Goal: Transaction & Acquisition: Purchase product/service

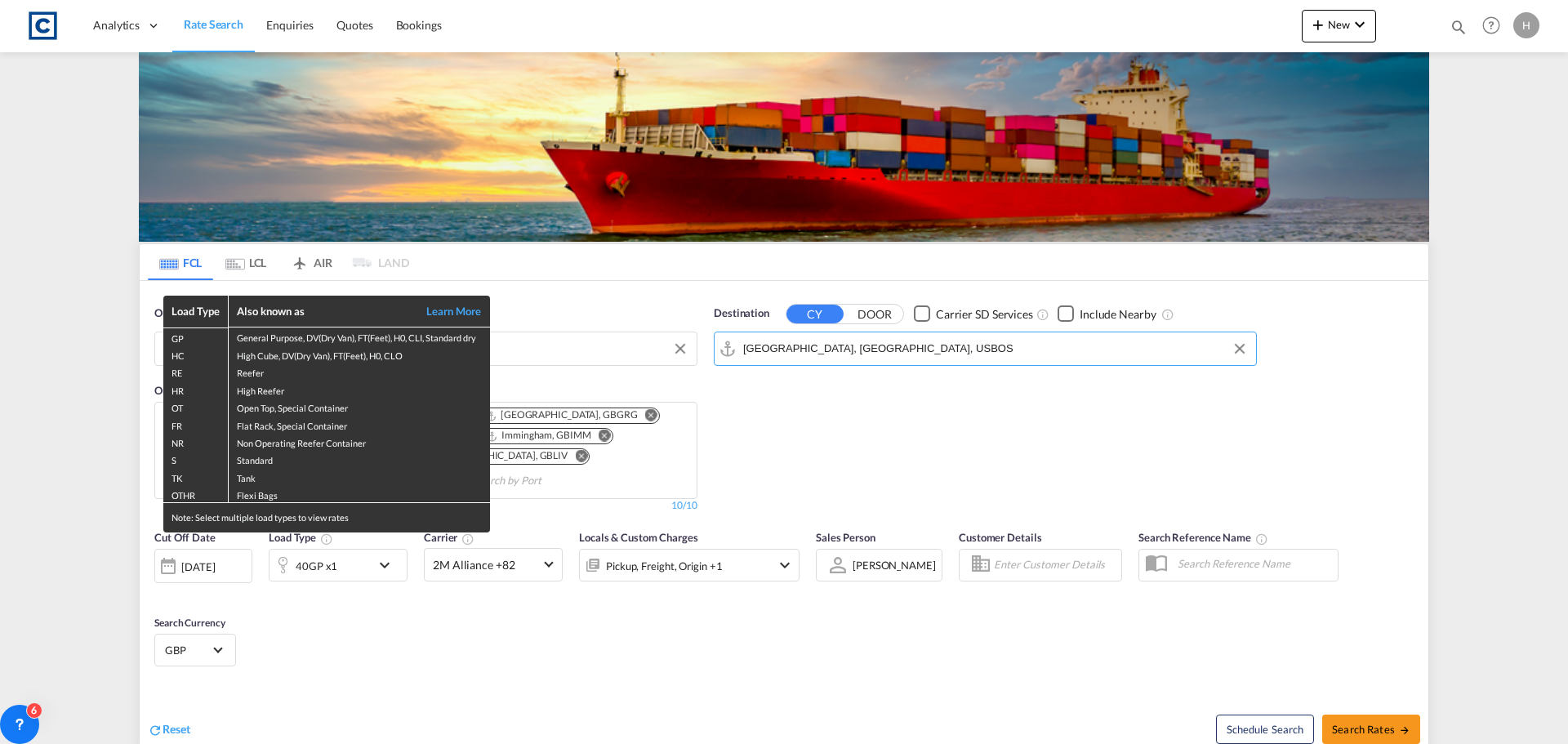
click at [561, 355] on div "Load Type Also known as Learn More GP General Purpose, DV(Dry Van), FT(Feet), H…" at bounding box center [784, 372] width 1568 height 744
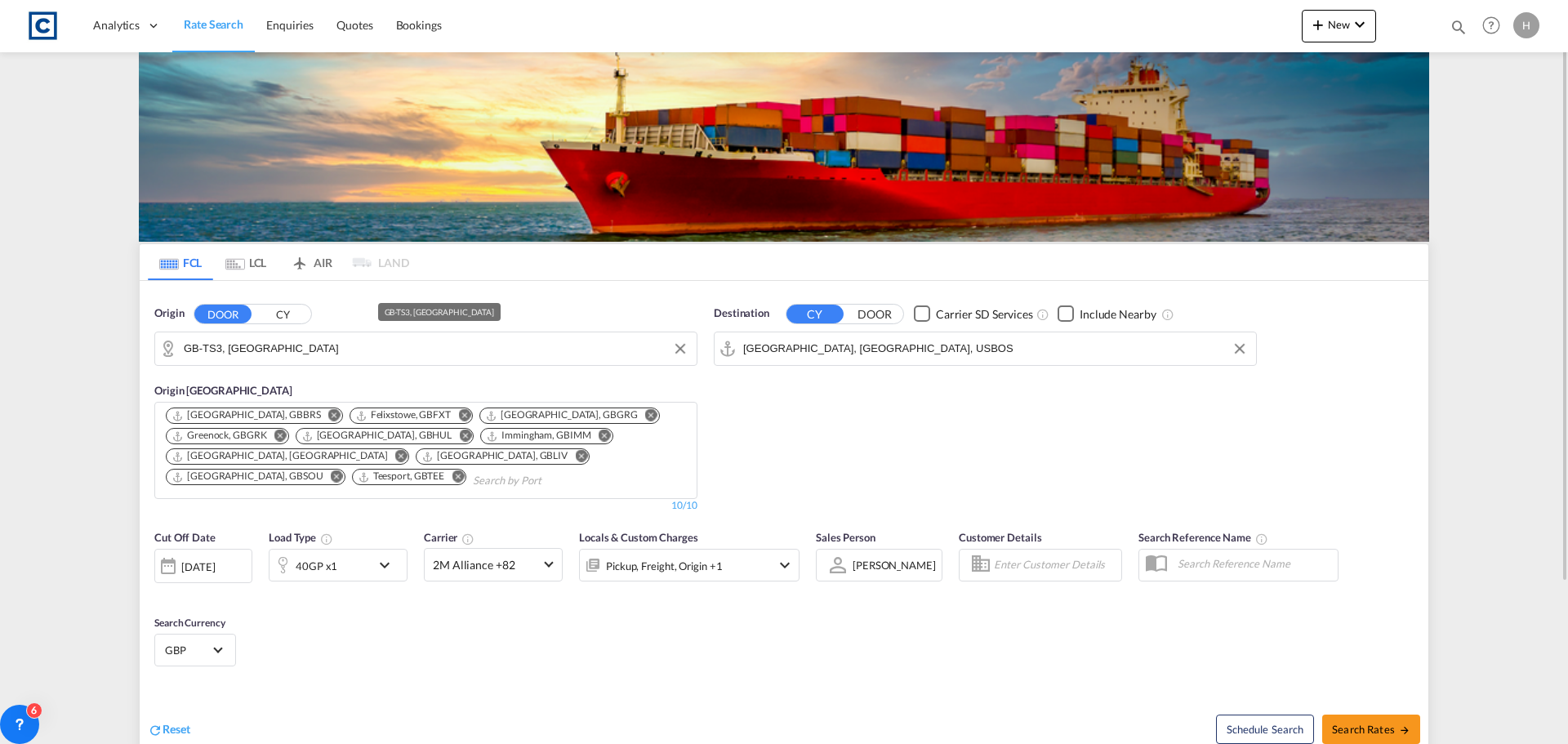
click at [335, 353] on input "GB-TS3, [GEOGRAPHIC_DATA]" at bounding box center [436, 348] width 504 height 25
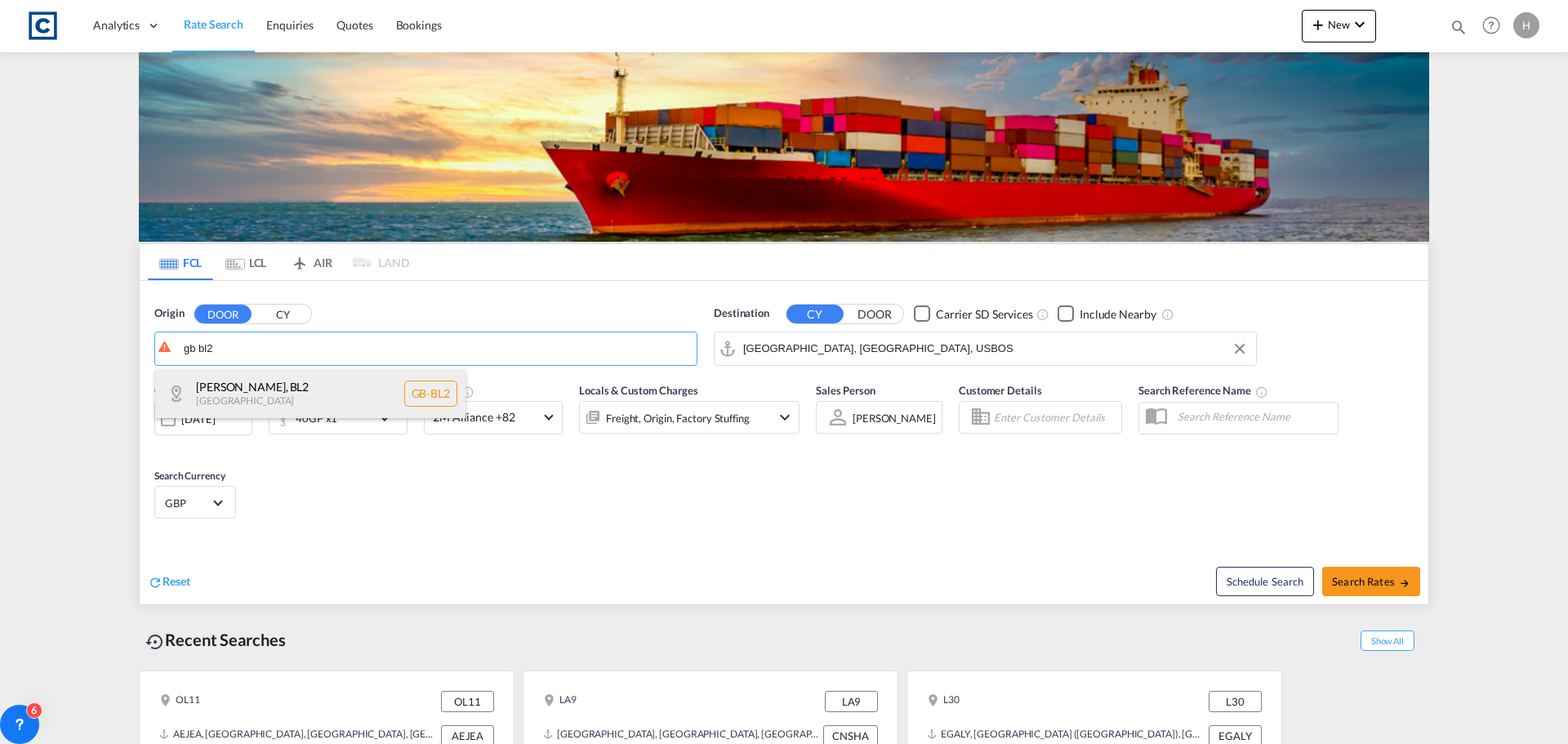
click at [315, 384] on div "[GEOGRAPHIC_DATA] , BL2 [GEOGRAPHIC_DATA] [GEOGRAPHIC_DATA]-BL2" at bounding box center [311, 393] width 311 height 49
type input "GB-BL2, [GEOGRAPHIC_DATA]"
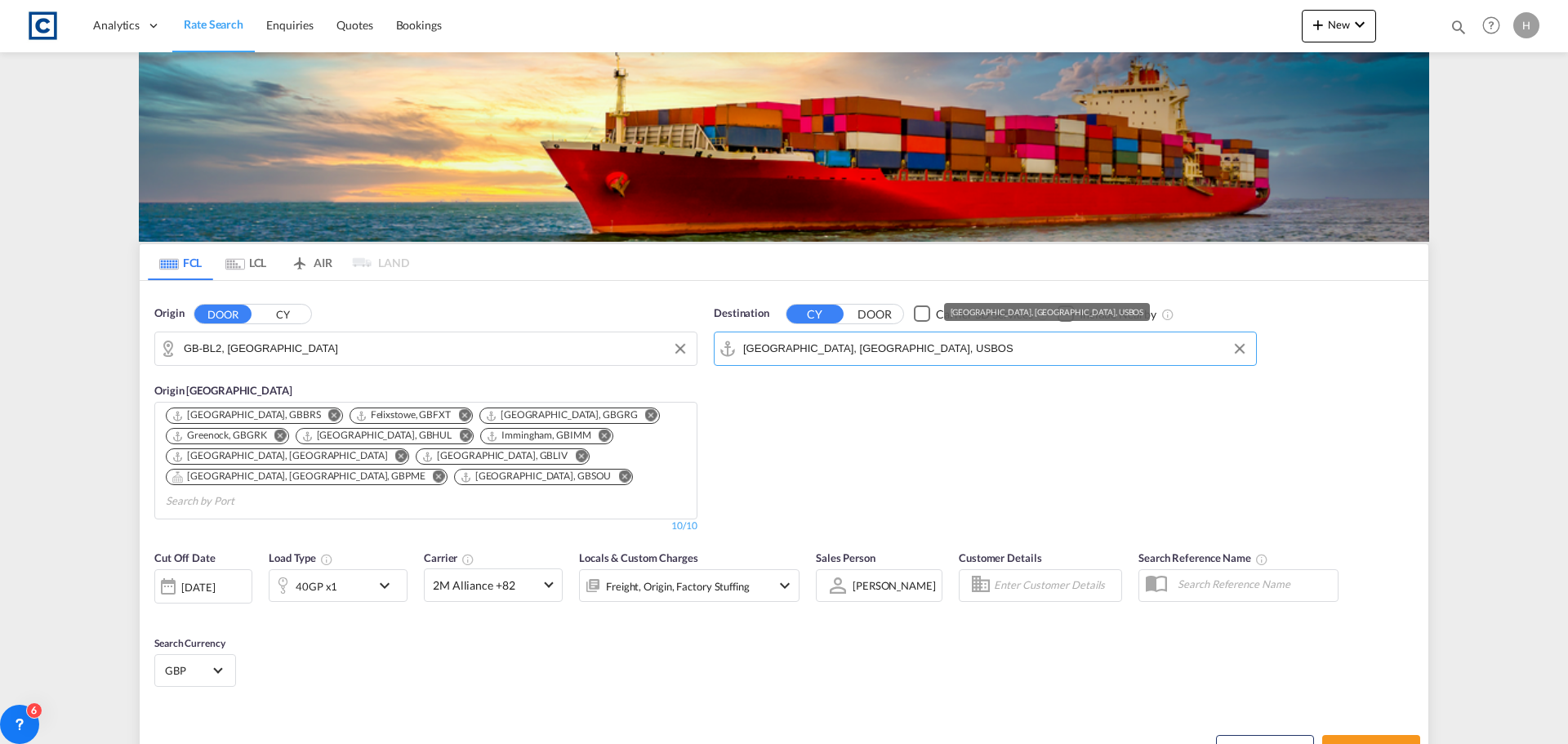
click at [912, 351] on input "[GEOGRAPHIC_DATA], [GEOGRAPHIC_DATA], USBOS" at bounding box center [995, 348] width 504 height 25
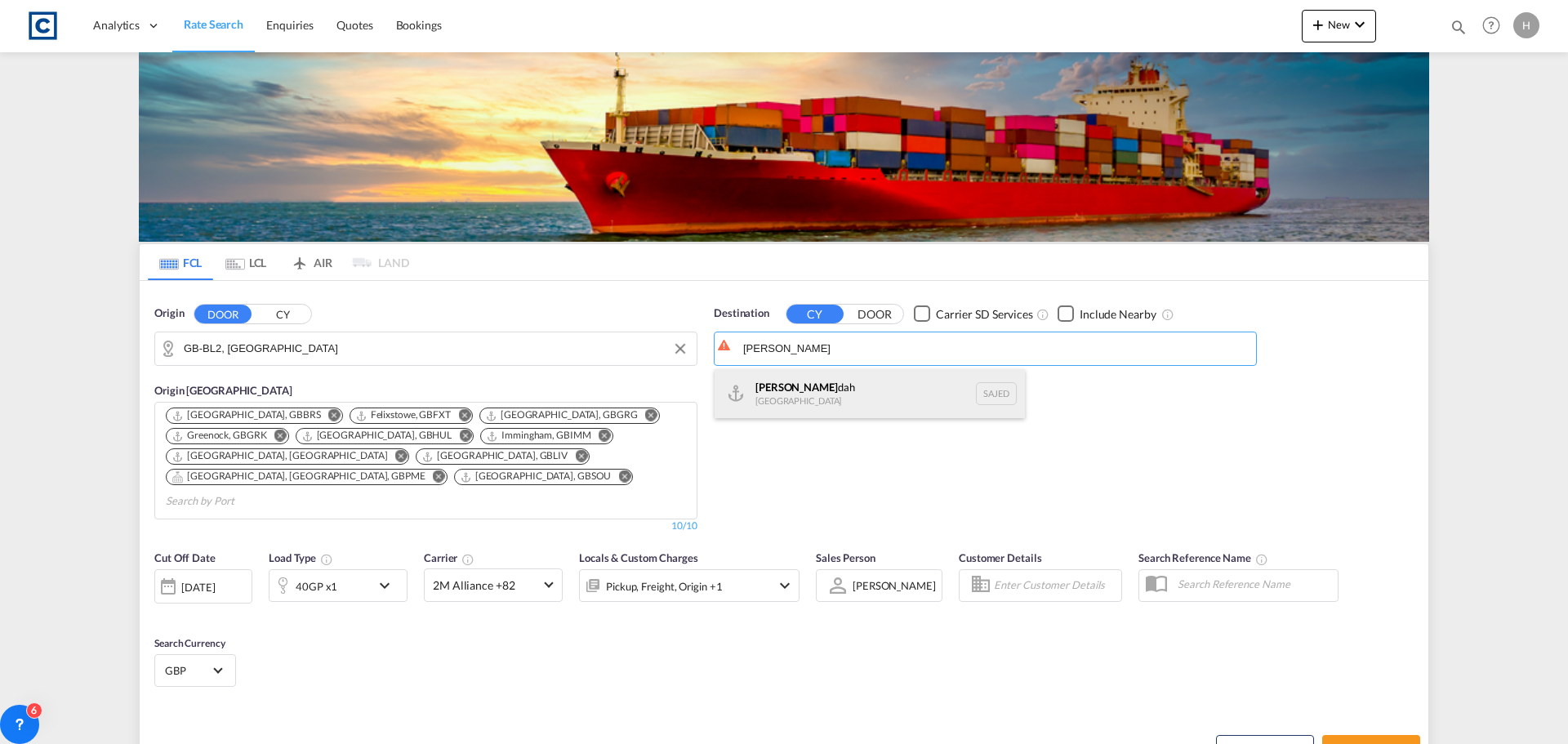
click at [894, 378] on div "[PERSON_NAME] dah [GEOGRAPHIC_DATA] SAJED" at bounding box center [870, 393] width 311 height 49
type input "Jeddah, SAJED"
click at [363, 571] on div "40GP x1" at bounding box center [319, 585] width 101 height 32
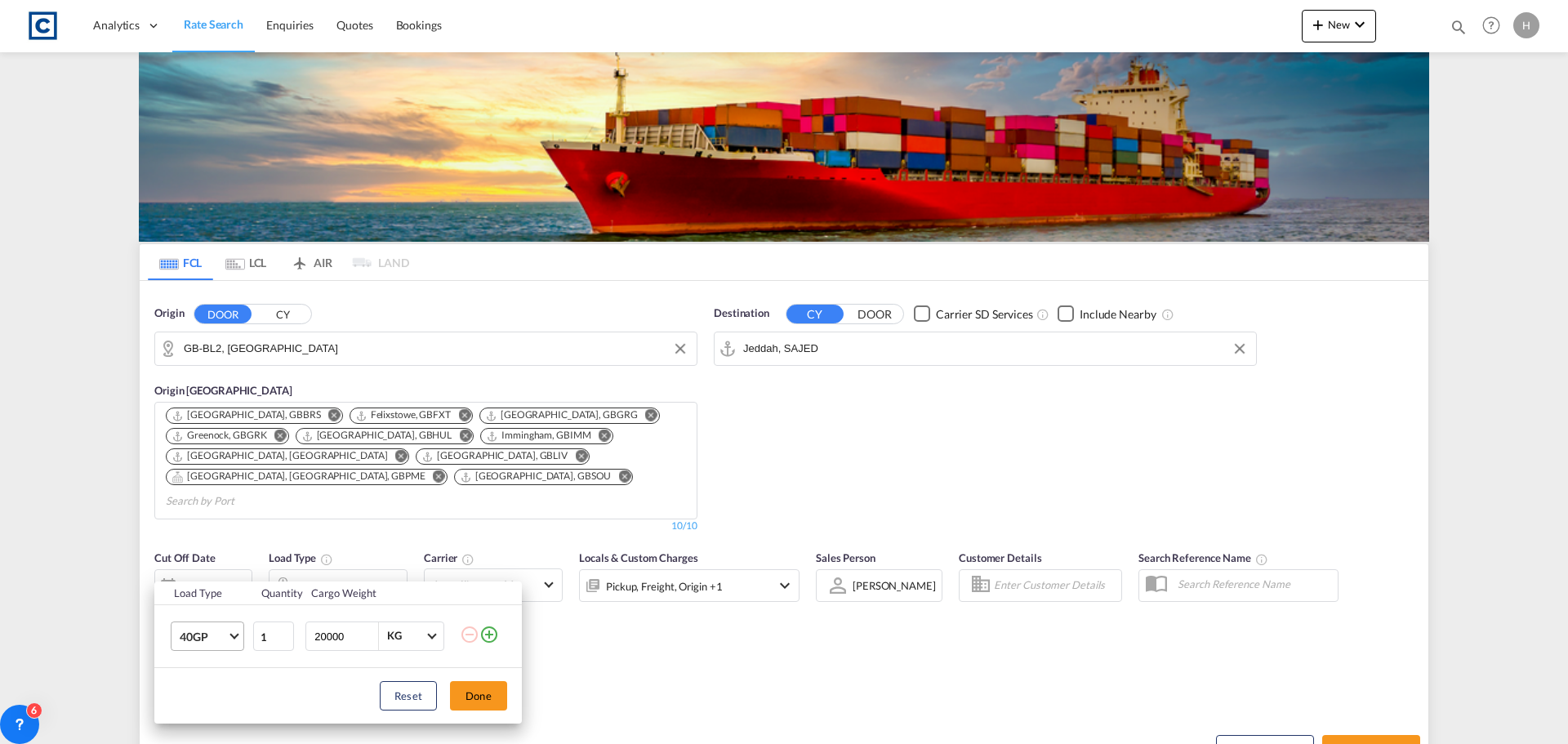
click at [234, 631] on span "Choose: \a40GP" at bounding box center [233, 633] width 9 height 9
click at [225, 561] on md-option "20GP" at bounding box center [221, 546] width 111 height 39
click at [492, 693] on button "Done" at bounding box center [479, 696] width 57 height 29
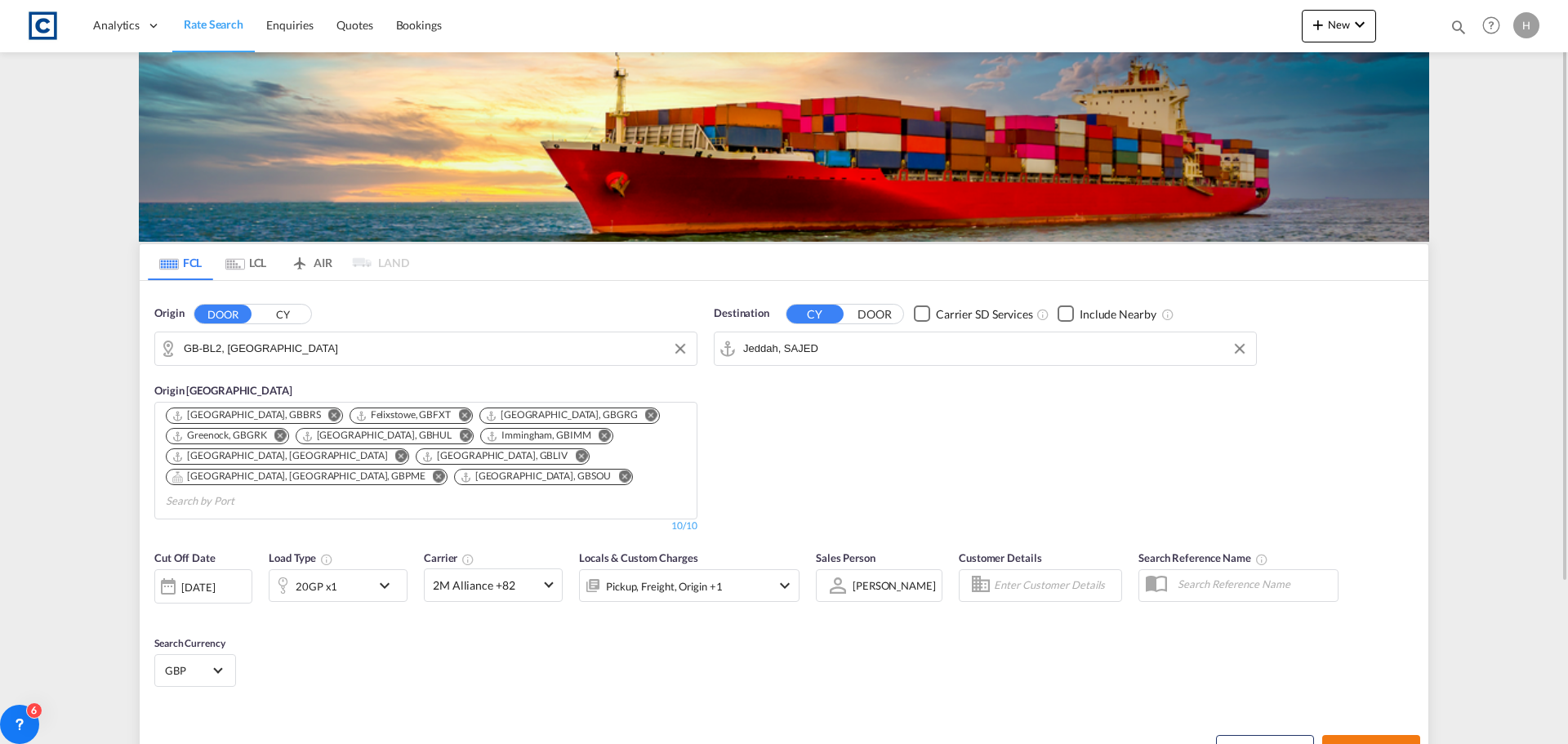
click at [1380, 743] on span "Search Rates" at bounding box center [1371, 749] width 79 height 13
type input "BL2 to SAJED / [DATE]"
